Goal: Transaction & Acquisition: Purchase product/service

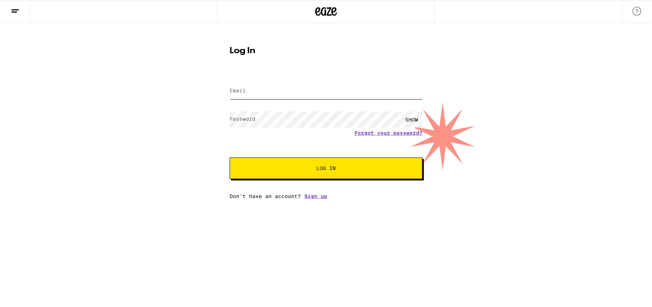
type input "[EMAIL_ADDRESS][DOMAIN_NAME]"
click at [332, 174] on button "Log In" at bounding box center [325, 169] width 193 height 22
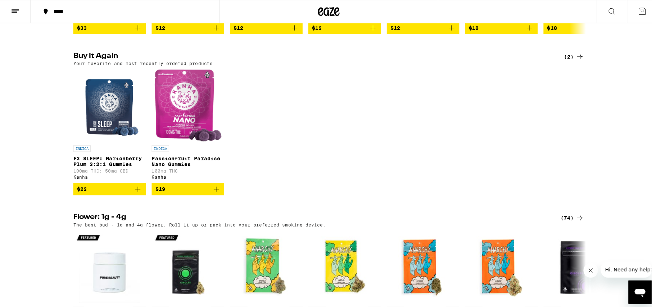
scroll to position [540, 0]
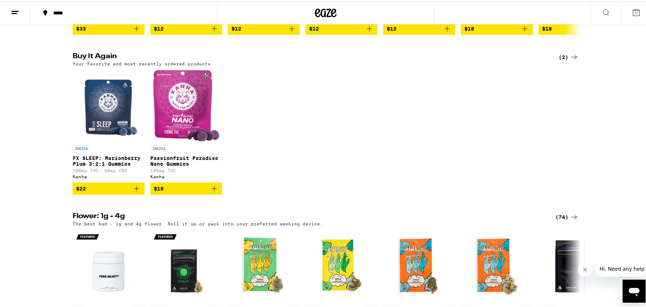
click at [101, 140] on img "Open page for FX SLEEP: Marionberry Plum 3:2:1 Gummies from Kanha" at bounding box center [109, 104] width 60 height 72
